Goal: Task Accomplishment & Management: Manage account settings

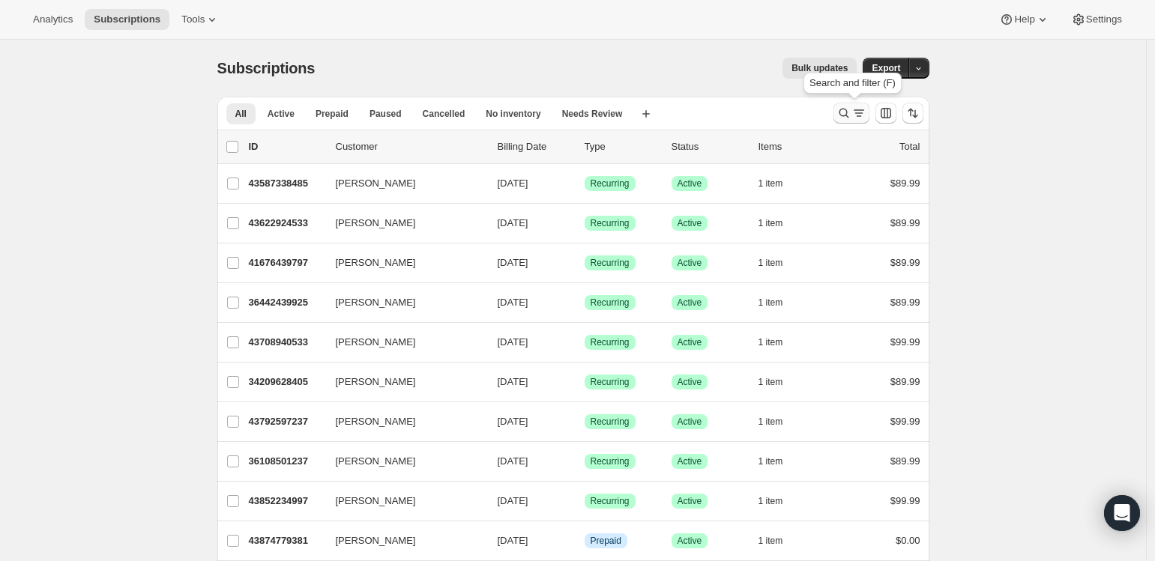
click at [849, 113] on icon "Search and filter results" at bounding box center [844, 113] width 15 height 15
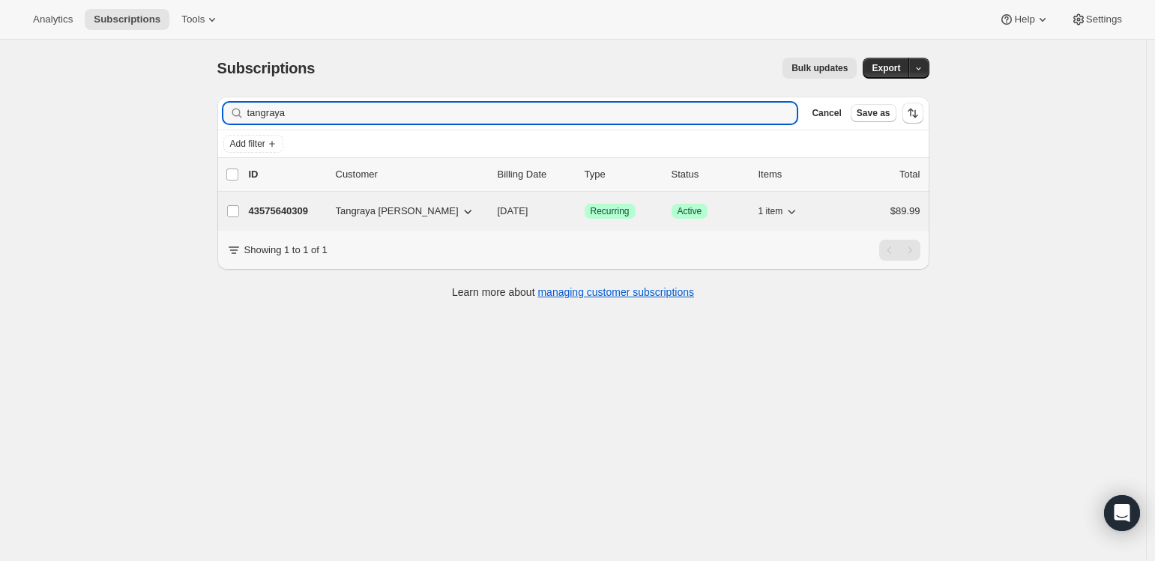
type input "tangraya"
click at [289, 215] on p "43575640309" at bounding box center [286, 211] width 75 height 15
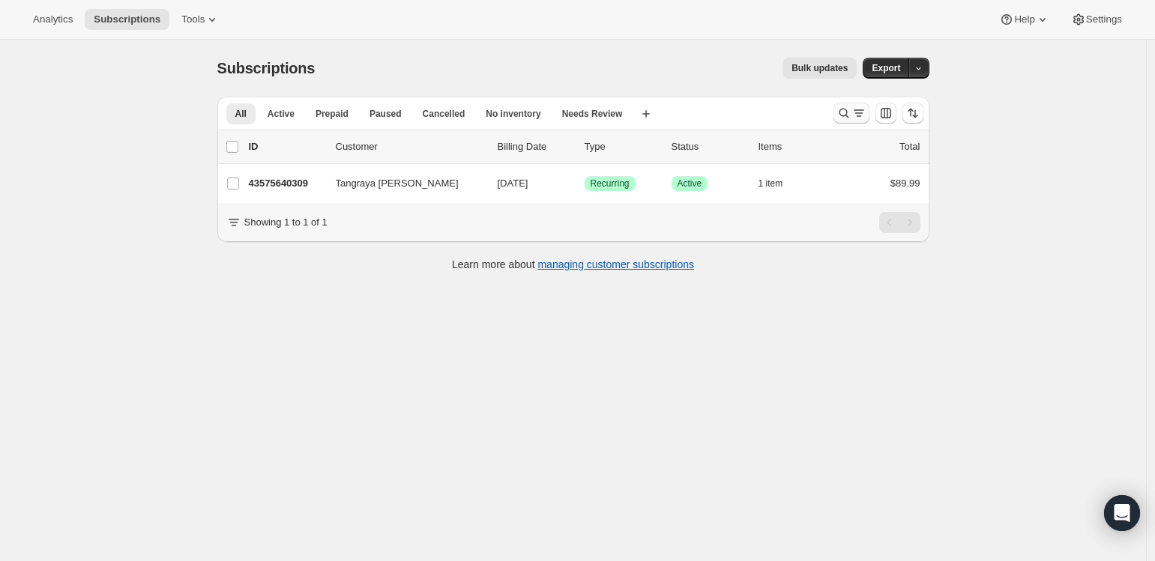
click at [861, 119] on icon "Search and filter results" at bounding box center [859, 113] width 15 height 15
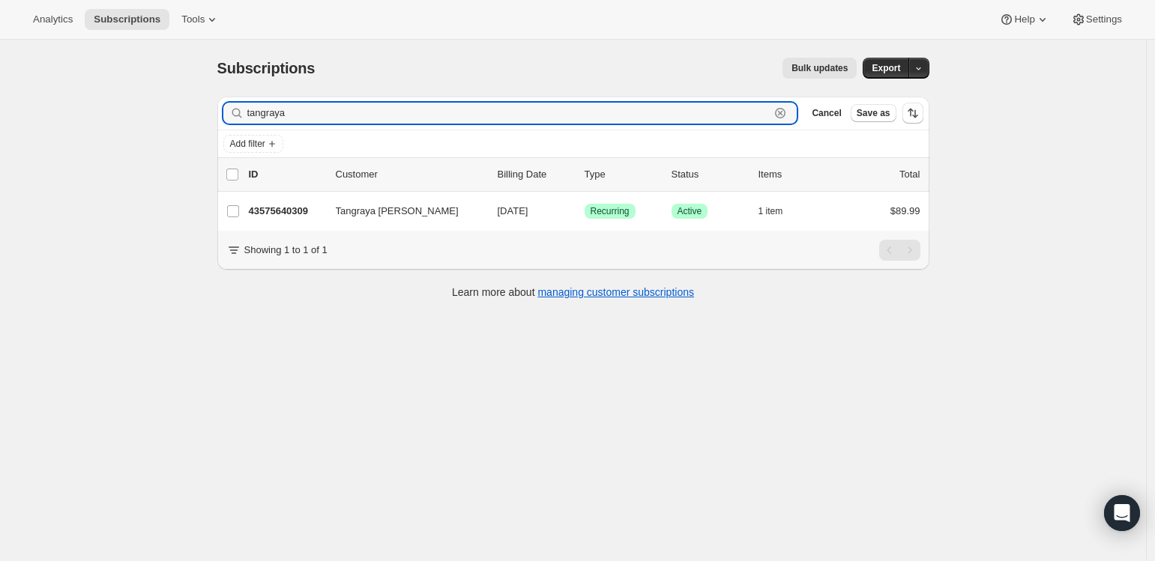
click at [783, 112] on icon "button" at bounding box center [780, 113] width 5 height 5
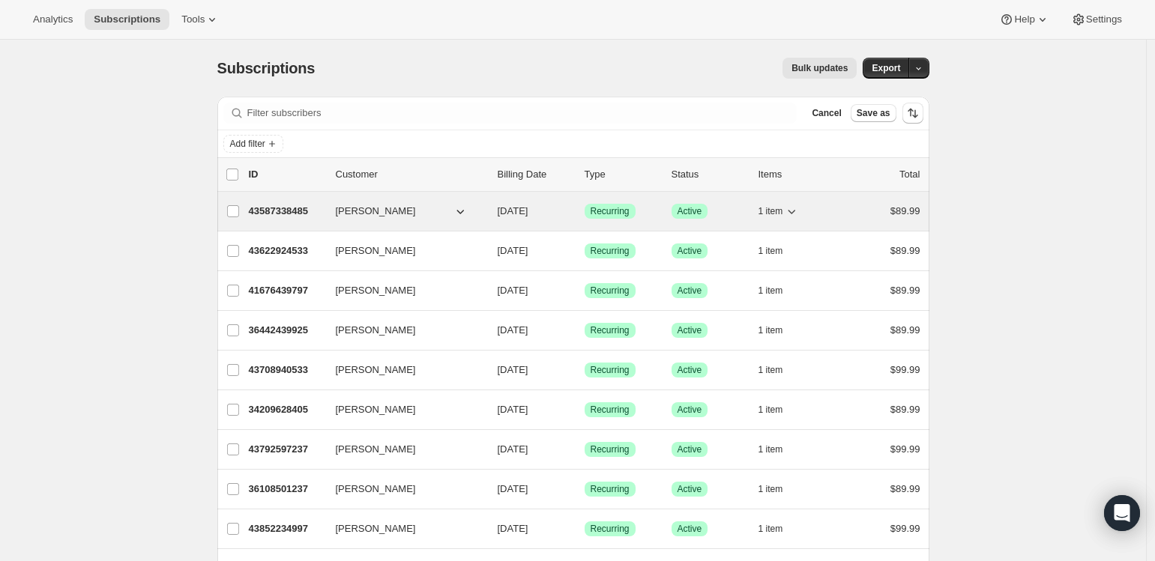
click at [290, 215] on p "43587338485" at bounding box center [286, 211] width 75 height 15
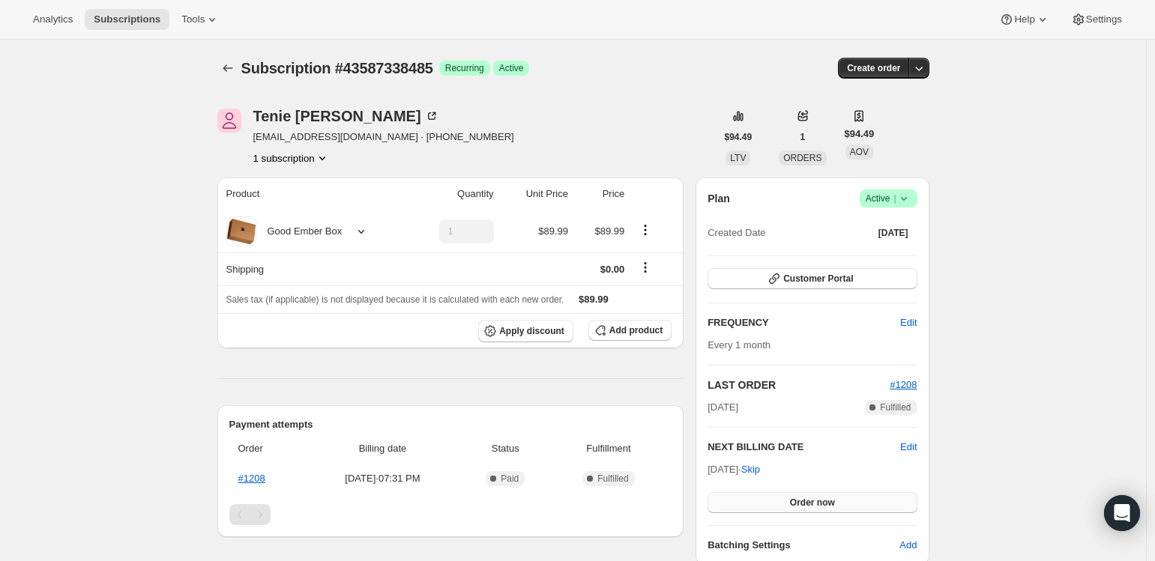
click at [812, 499] on span "Order now" at bounding box center [812, 503] width 45 height 12
click at [812, 499] on span "Click to confirm" at bounding box center [812, 503] width 68 height 12
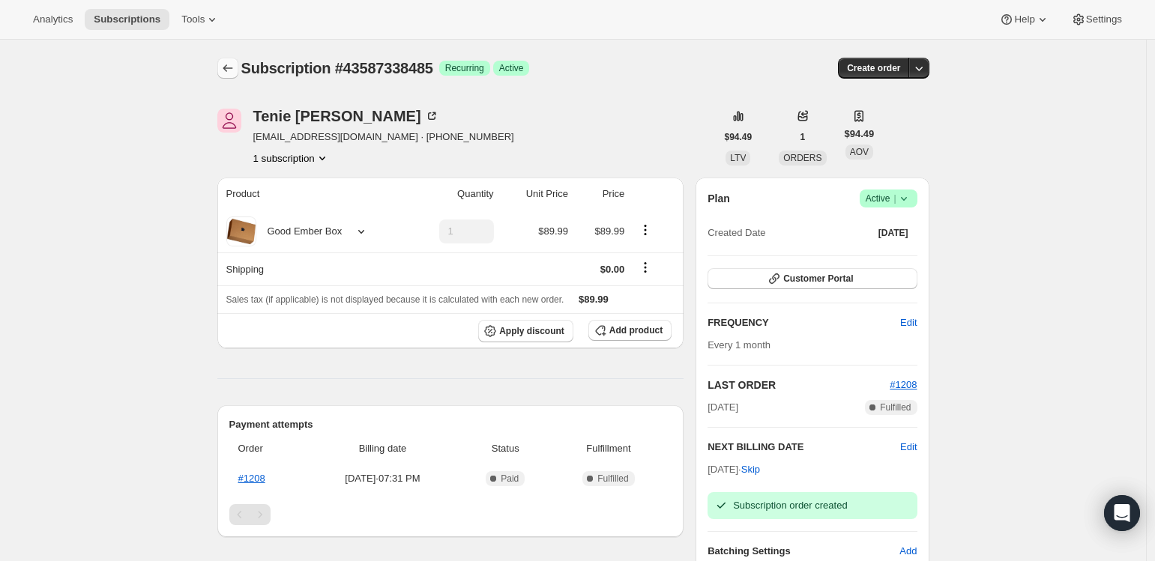
click at [234, 67] on icon "Subscriptions" at bounding box center [227, 68] width 15 height 15
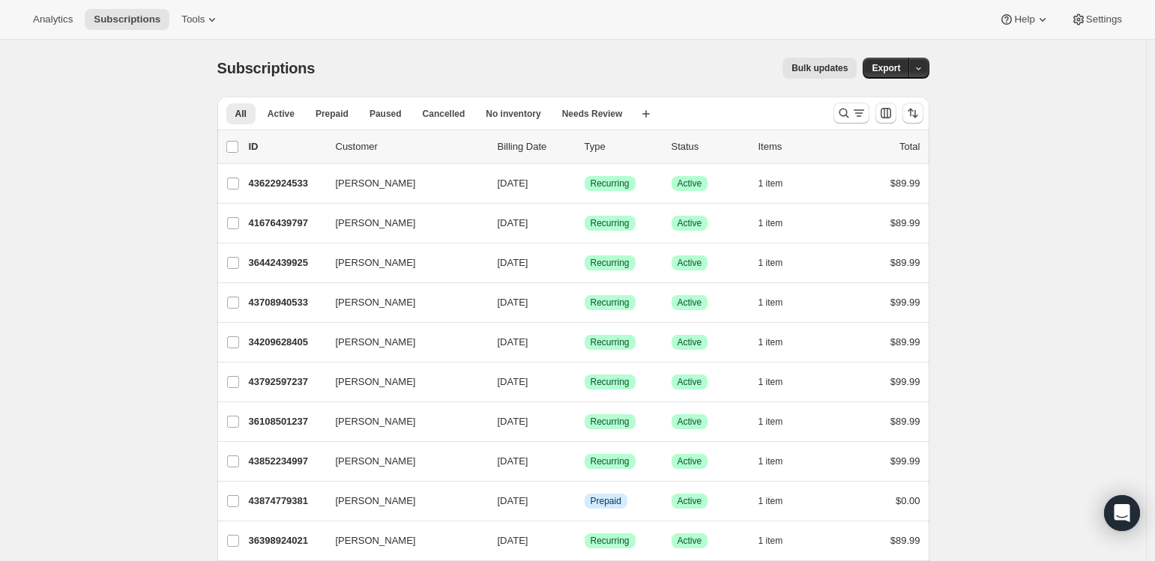
click at [1103, 24] on span "Settings" at bounding box center [1104, 19] width 36 height 12
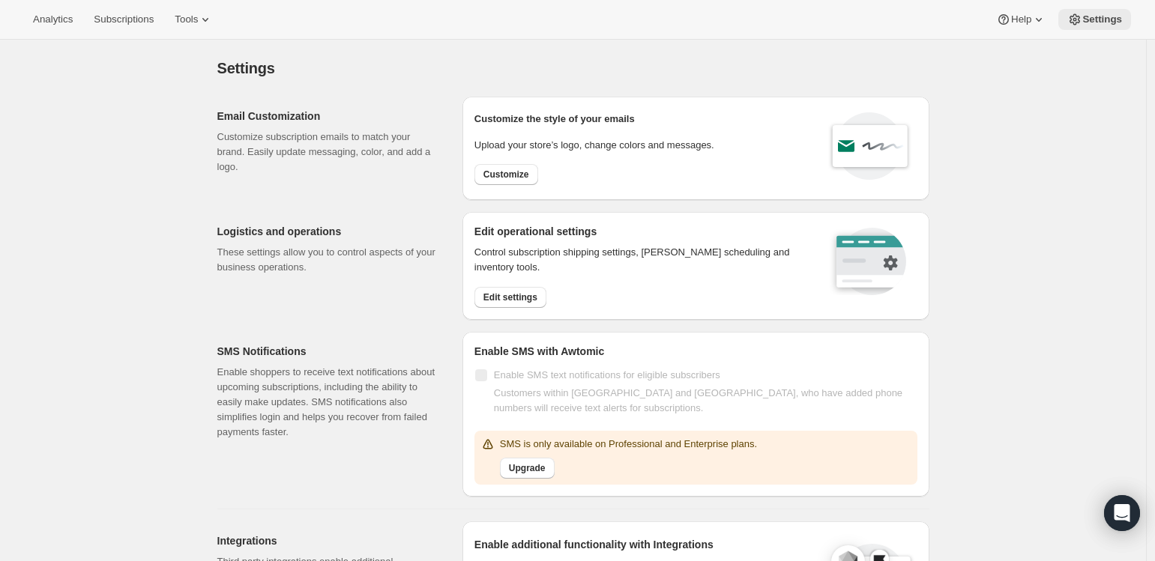
click at [1099, 19] on span "Settings" at bounding box center [1102, 19] width 40 height 12
click at [193, 23] on span "Tools" at bounding box center [186, 19] width 23 height 12
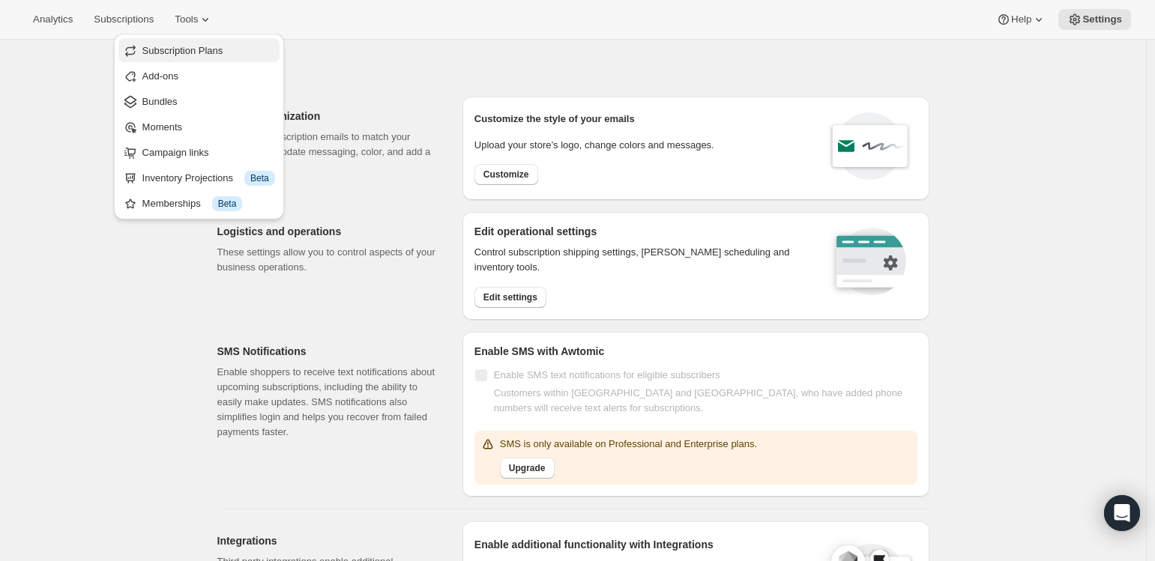
click at [196, 48] on span "Subscription Plans" at bounding box center [182, 50] width 81 height 11
